Goal: Subscribe to service/newsletter

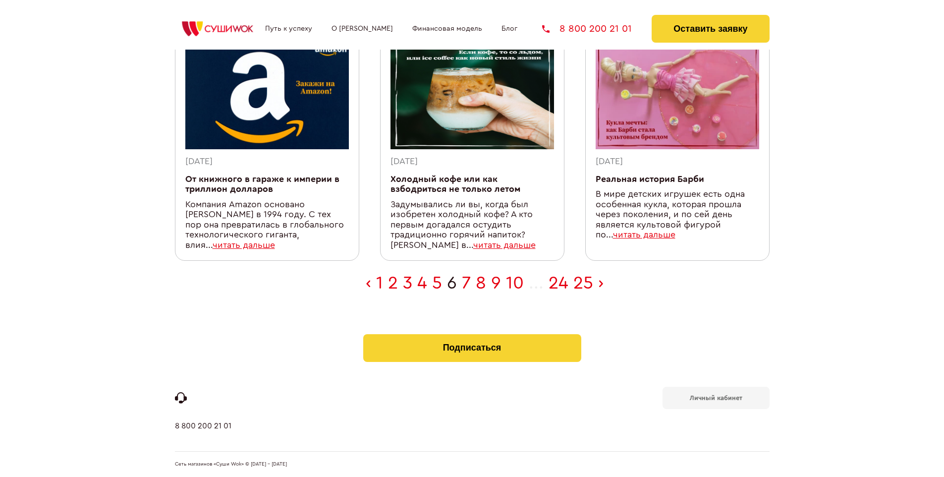
scroll to position [315, 0]
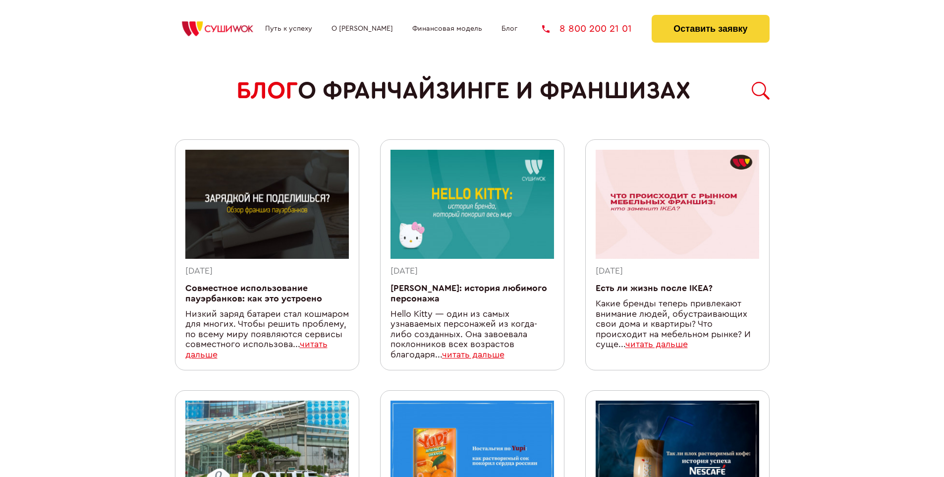
scroll to position [842, 0]
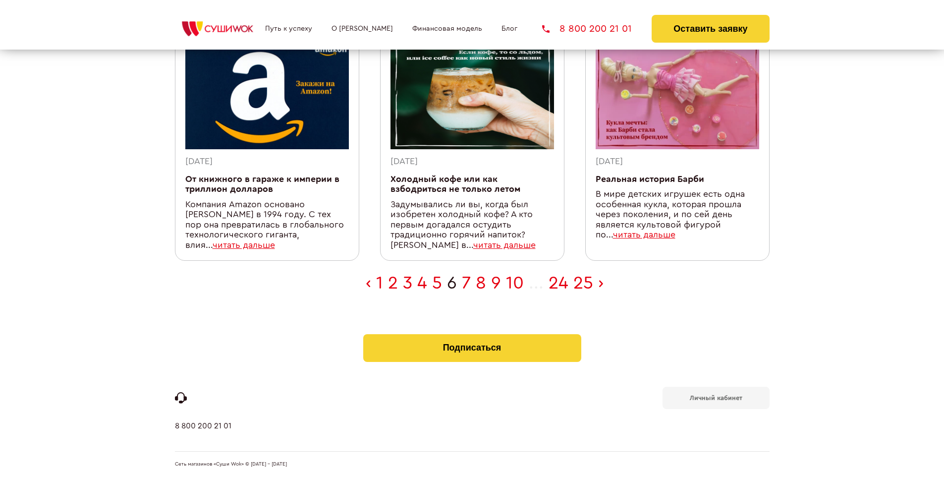
click at [716, 397] on b "Личный кабинет" at bounding box center [716, 398] width 53 height 6
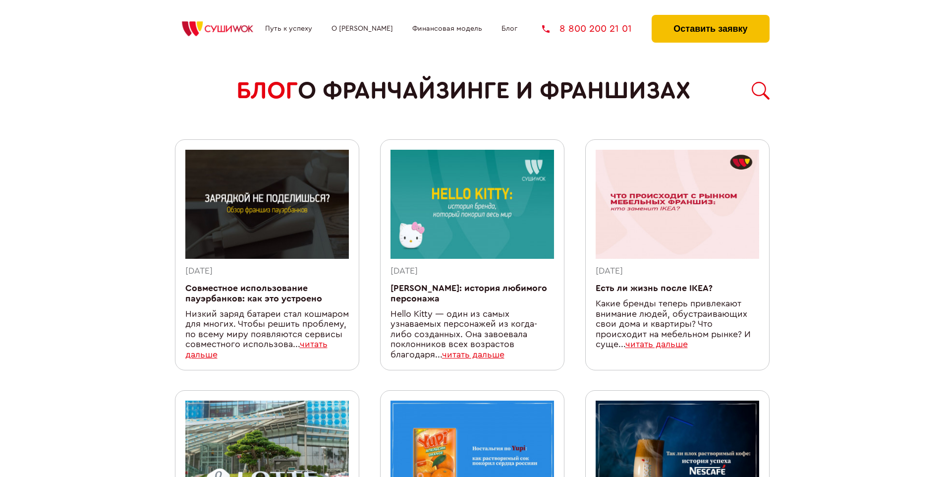
click at [710, 17] on button "Оставить заявку" at bounding box center [710, 29] width 117 height 28
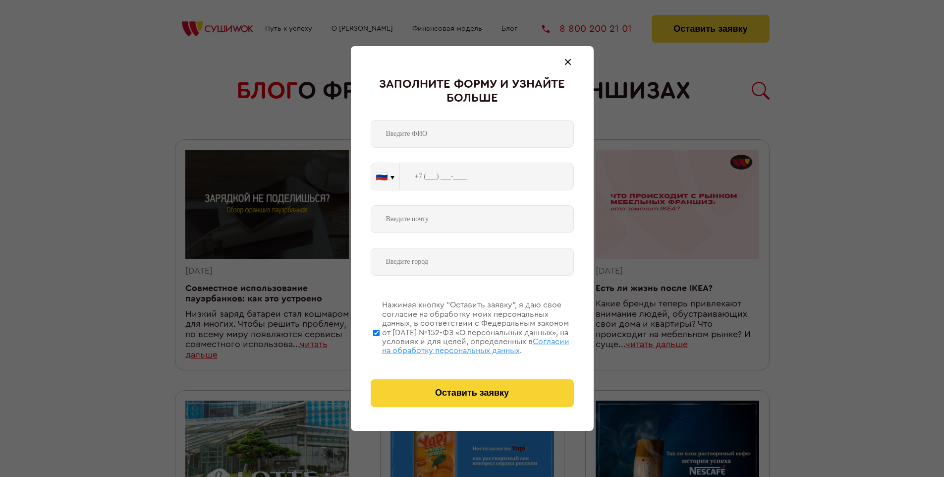
click at [459, 344] on span "Согласии на обработку персональных данных" at bounding box center [475, 346] width 187 height 17
click at [380, 344] on input "Нажимая кнопку “Оставить заявку”, я даю свое согласие на обработку моих персона…" at bounding box center [376, 332] width 6 height 79
checkbox input "false"
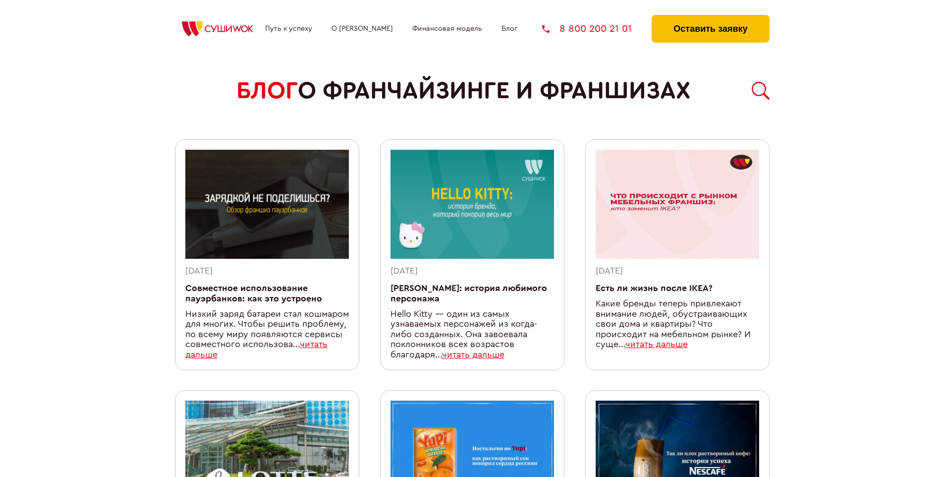
click at [710, 17] on button "Оставить заявку" at bounding box center [710, 29] width 117 height 28
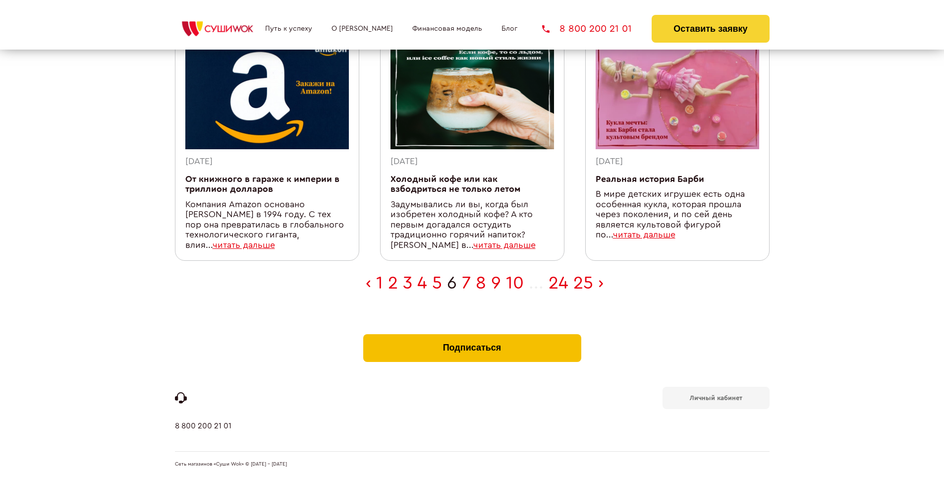
click at [472, 336] on button "Подписаться" at bounding box center [472, 348] width 218 height 28
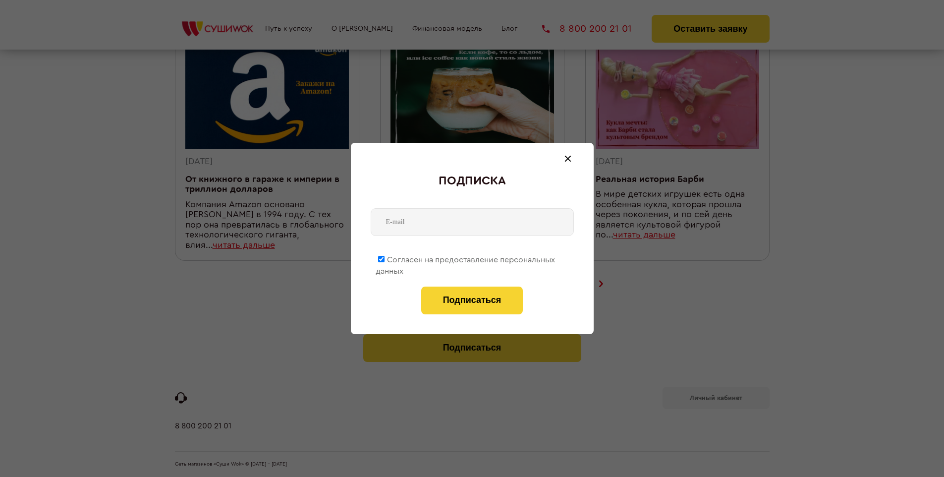
click at [466, 258] on span "Согласен на предоставление персональных данных" at bounding box center [465, 265] width 179 height 19
click at [385, 258] on input "Согласен на предоставление персональных данных" at bounding box center [381, 259] width 6 height 6
checkbox input "false"
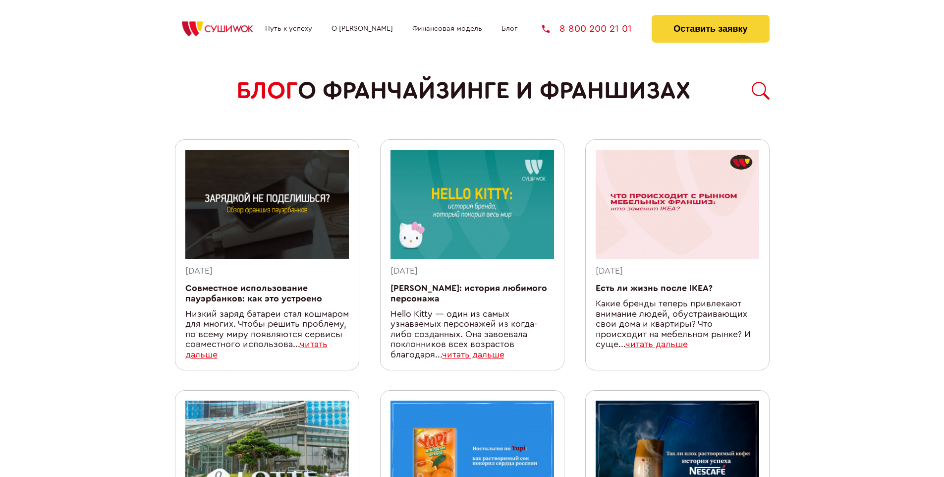
scroll to position [842, 0]
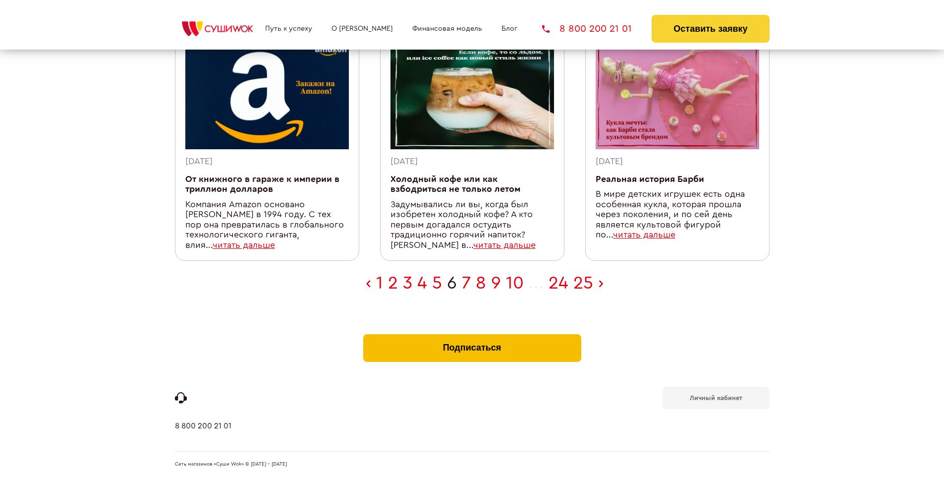
click at [472, 336] on button "Подписаться" at bounding box center [472, 348] width 218 height 28
